Goal: Information Seeking & Learning: Learn about a topic

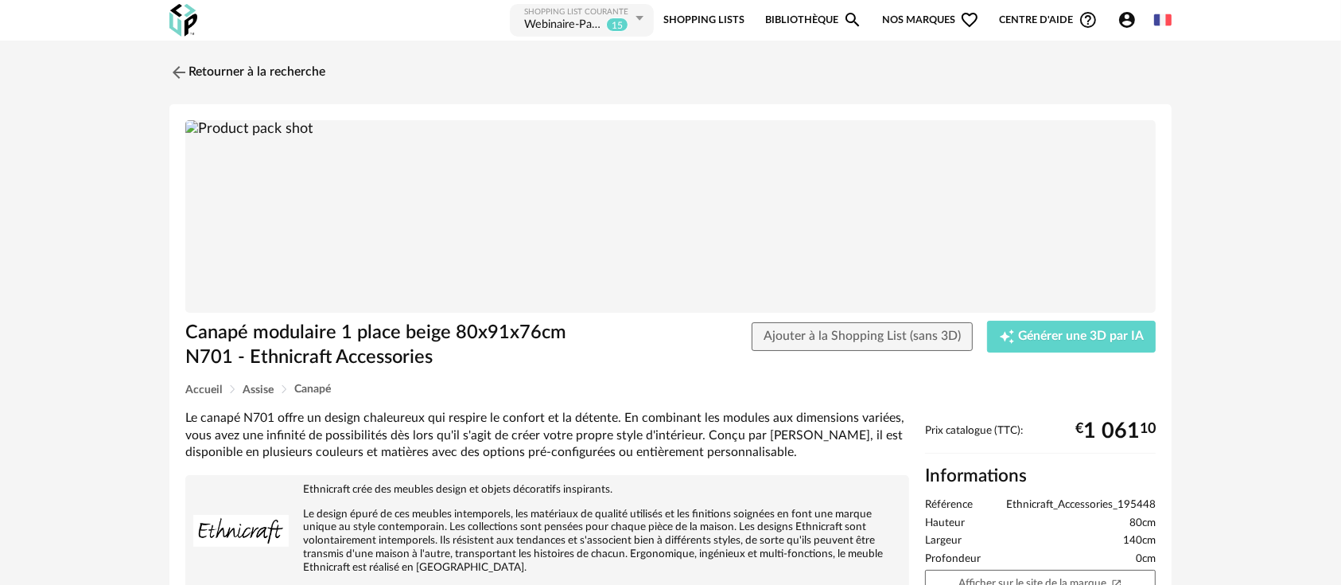
click at [1052, 510] on span "Ethnicraft_Accessories_195448" at bounding box center [1081, 505] width 150 height 14
copy ul "Ethnicraft_Accessories_195448"
